Goal: Task Accomplishment & Management: Manage account settings

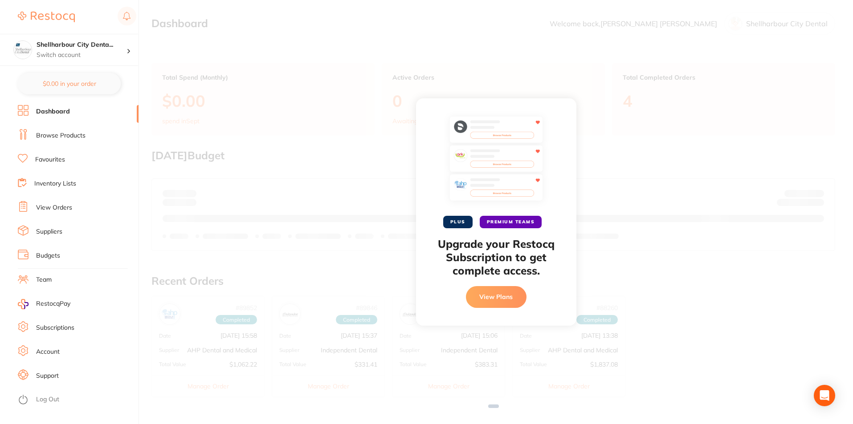
click at [45, 395] on li "Log Out" at bounding box center [77, 399] width 118 height 13
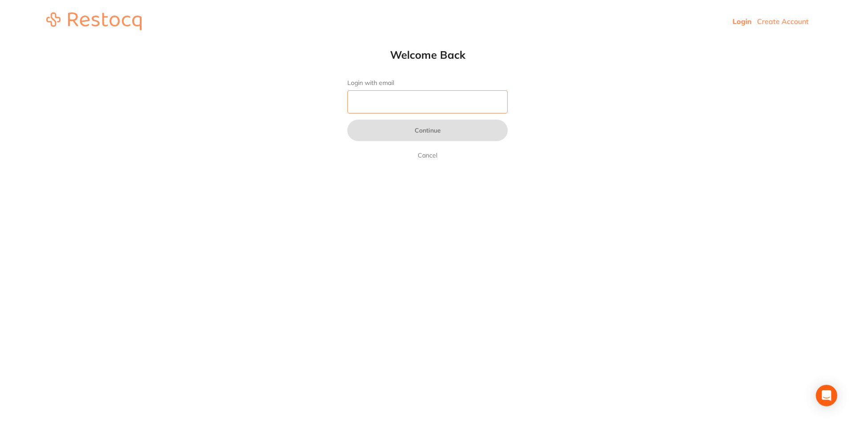
click at [390, 106] on input "Login with email" at bounding box center [427, 101] width 160 height 23
type input "[EMAIL_ADDRESS][DOMAIN_NAME]"
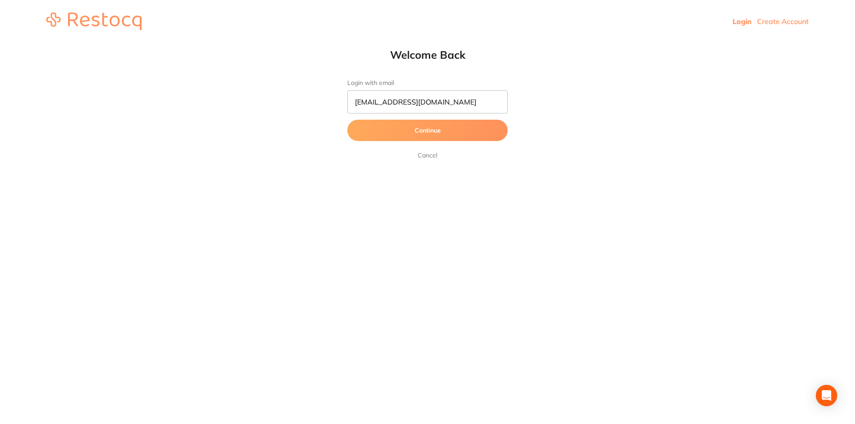
click at [403, 131] on button "Continue" at bounding box center [427, 130] width 160 height 21
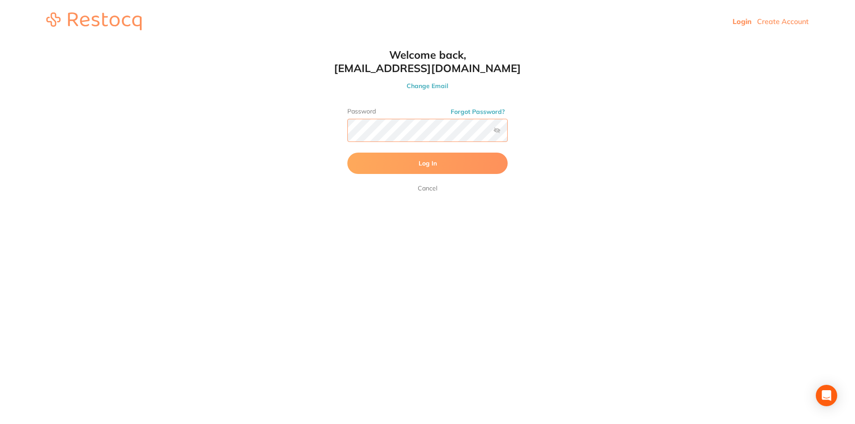
click at [347, 153] on button "Log In" at bounding box center [427, 163] width 160 height 21
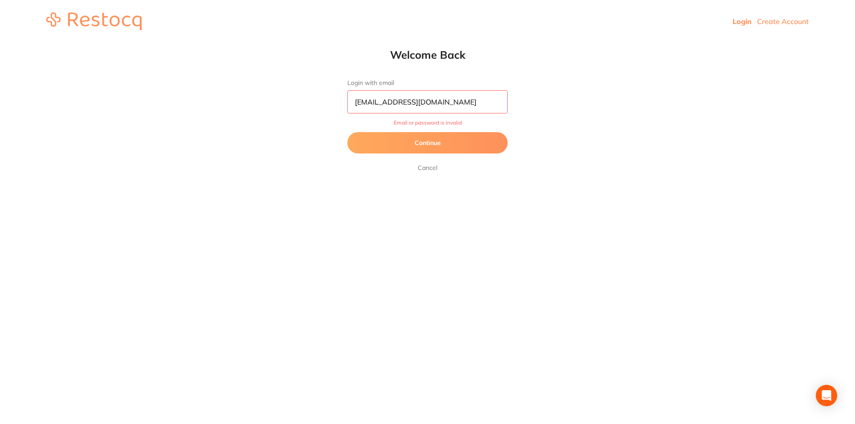
click at [443, 149] on button "Continue" at bounding box center [427, 142] width 160 height 21
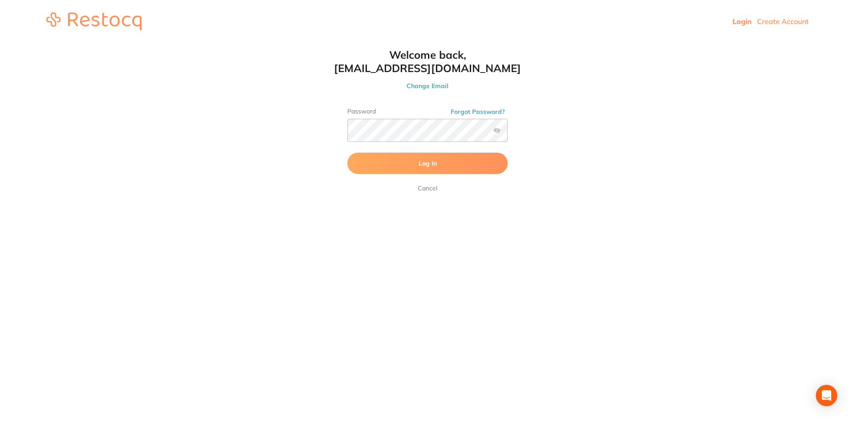
click at [497, 131] on label at bounding box center [496, 130] width 7 height 7
click at [508, 133] on input "checkbox" at bounding box center [508, 133] width 0 height 0
click at [420, 184] on link "Cancel" at bounding box center [427, 188] width 23 height 11
